Goal: Transaction & Acquisition: Purchase product/service

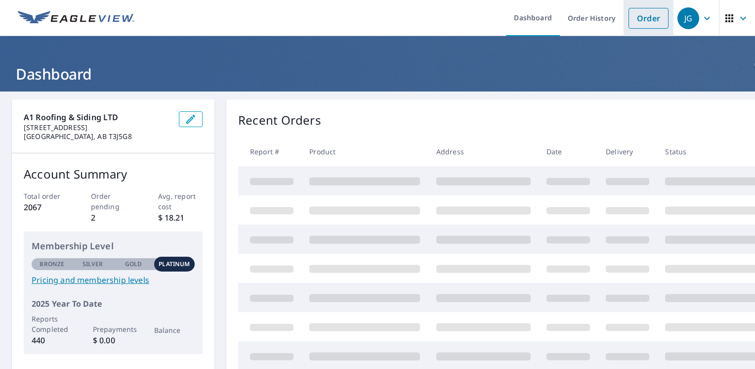
click at [636, 18] on link "Order" at bounding box center [649, 18] width 40 height 21
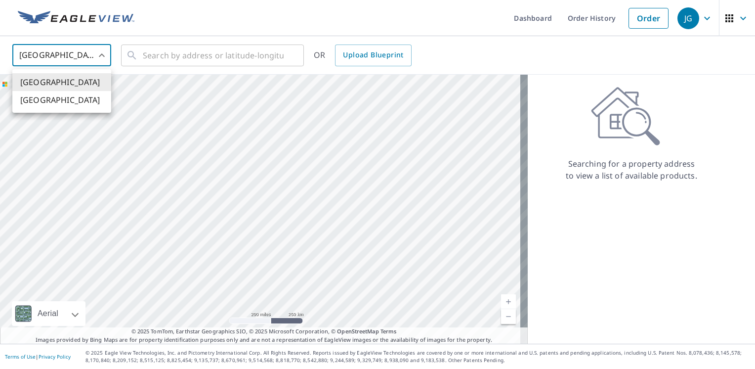
click at [73, 66] on body "JG JG Dashboard Order History Order JG United States US ​ ​ OR Upload Blueprint…" at bounding box center [377, 184] width 755 height 369
click at [80, 100] on li "[GEOGRAPHIC_DATA]" at bounding box center [61, 100] width 99 height 18
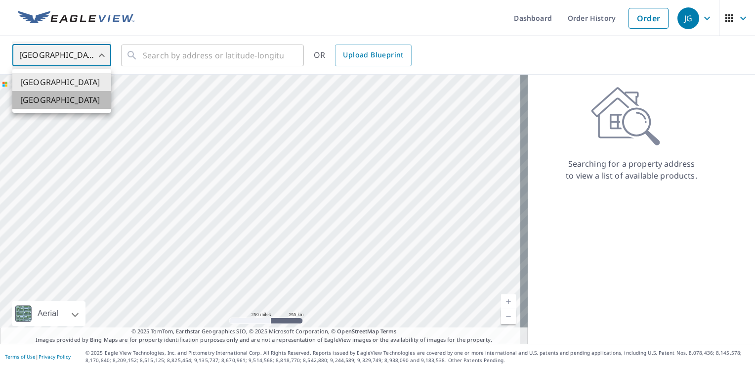
type input "CA"
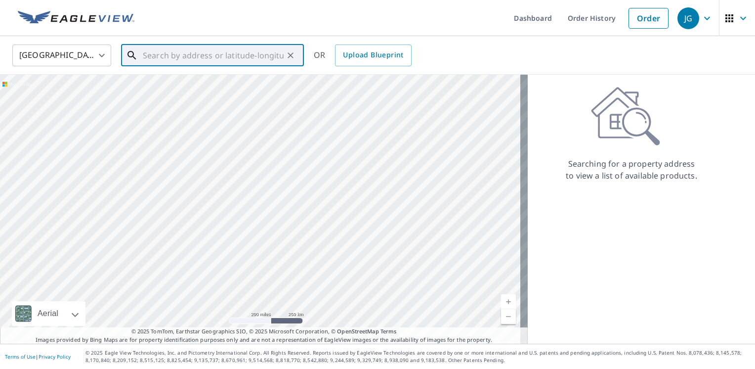
click at [145, 52] on input "text" at bounding box center [213, 56] width 141 height 28
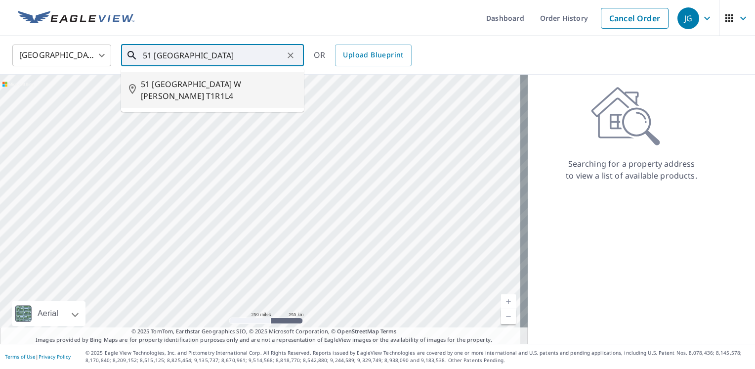
click at [178, 86] on span "51 [GEOGRAPHIC_DATA] W [PERSON_NAME] T1R1L4" at bounding box center [218, 90] width 155 height 24
type input "51 [GEOGRAPHIC_DATA] W [PERSON_NAME] T1R1L4"
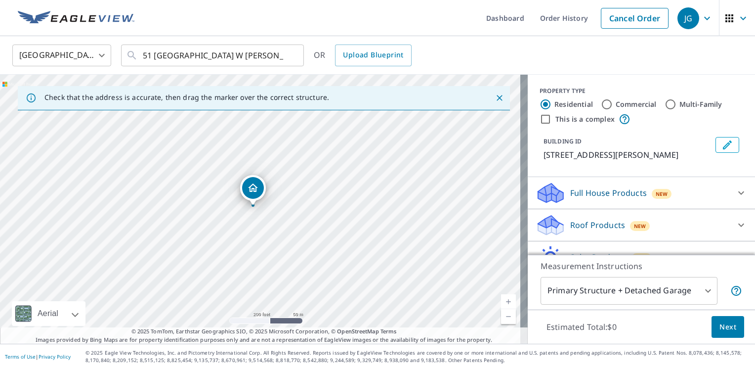
drag, startPoint x: 261, startPoint y: 188, endPoint x: 254, endPoint y: 186, distance: 7.8
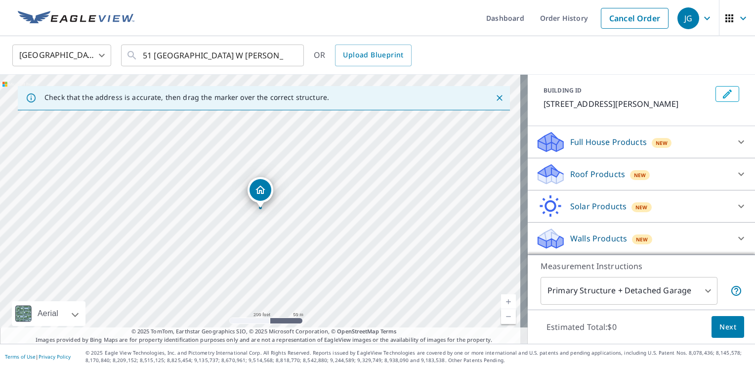
click at [659, 170] on div "Roof Products New" at bounding box center [633, 174] width 194 height 23
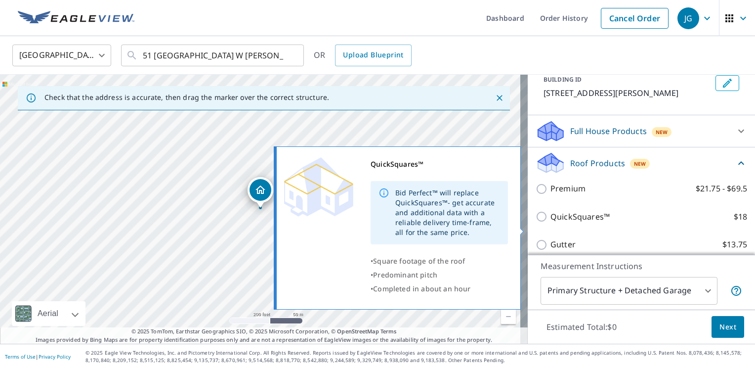
click at [649, 223] on label "QuickSquares™ $18" at bounding box center [648, 216] width 197 height 12
click at [550, 222] on input "QuickSquares™ $18" at bounding box center [543, 216] width 15 height 12
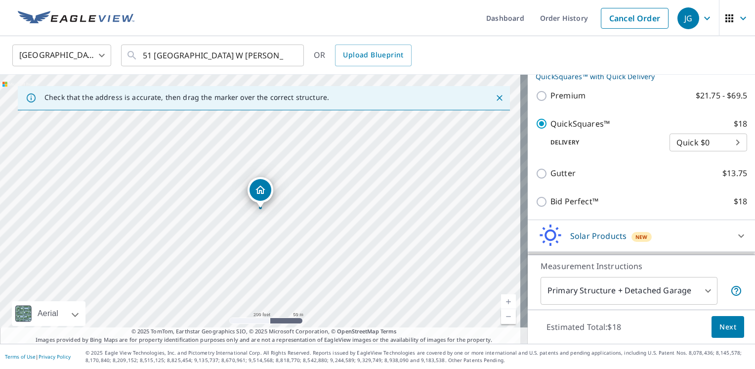
scroll to position [175, 0]
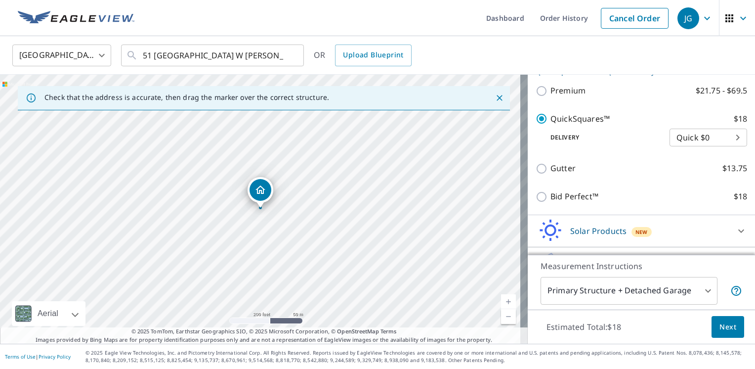
click at [583, 125] on p "QuickSquares™" at bounding box center [579, 119] width 59 height 12
click at [550, 125] on input "QuickSquares™ $18" at bounding box center [543, 119] width 15 height 12
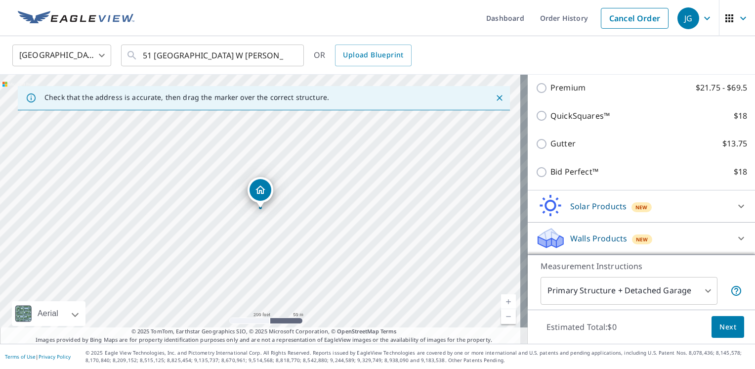
scroll to position [173, 0]
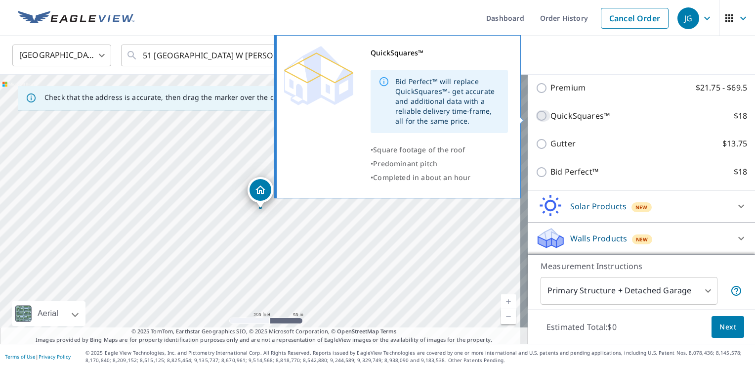
click at [536, 115] on input "QuickSquares™ $18" at bounding box center [543, 116] width 15 height 12
checkbox input "true"
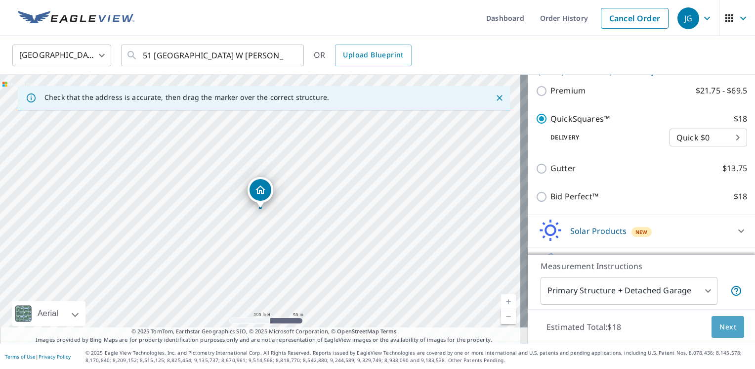
click at [719, 321] on span "Next" at bounding box center [727, 327] width 17 height 12
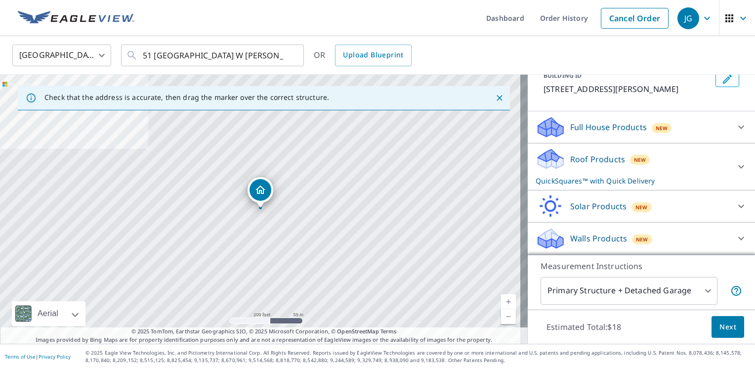
scroll to position [72, 0]
click at [616, 177] on div "Roof Products New QuickSquares™ with Quick Delivery" at bounding box center [633, 166] width 194 height 39
